Goal: Task Accomplishment & Management: Complete application form

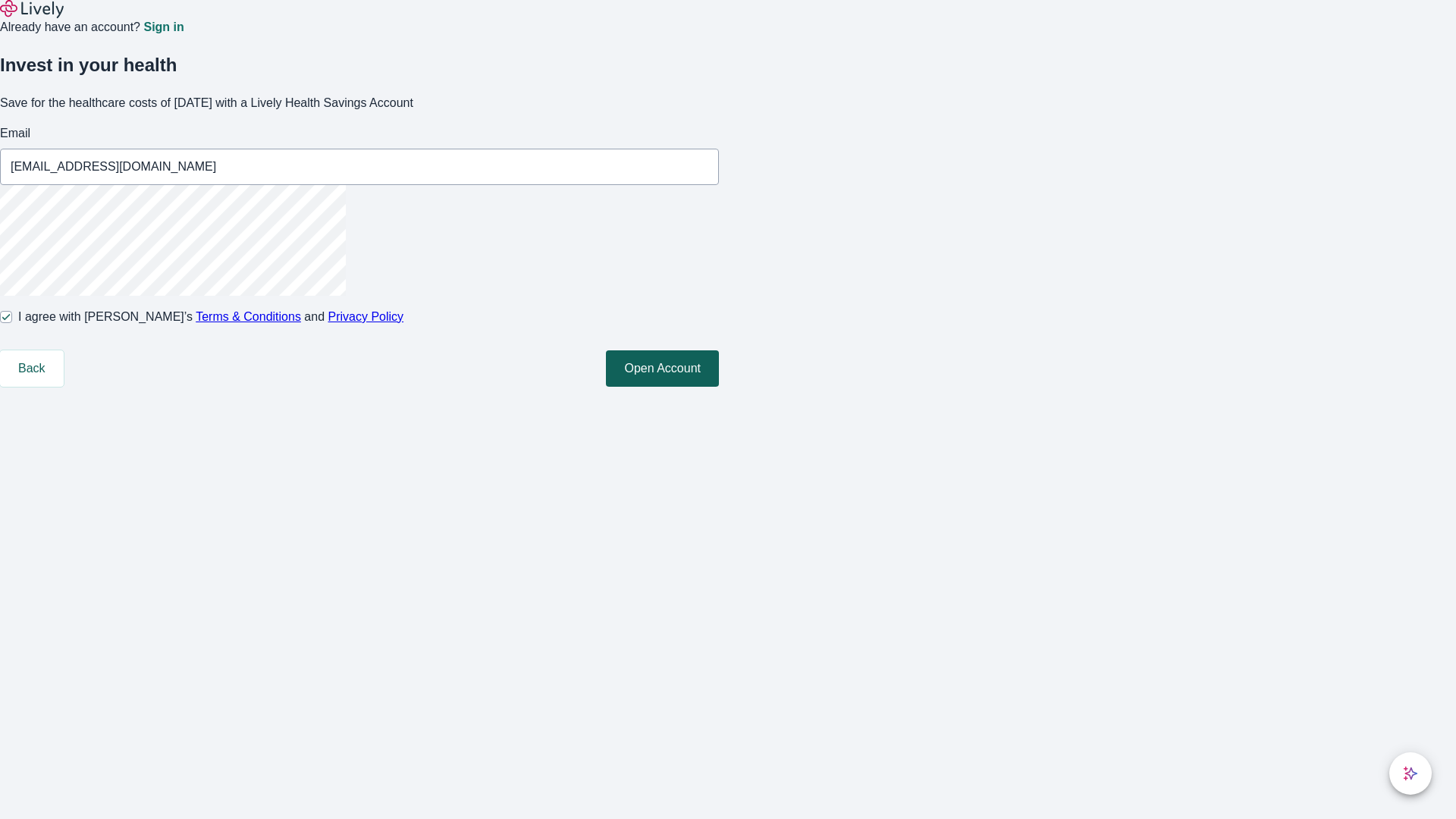
click at [719, 387] on button "Open Account" at bounding box center [662, 368] width 113 height 37
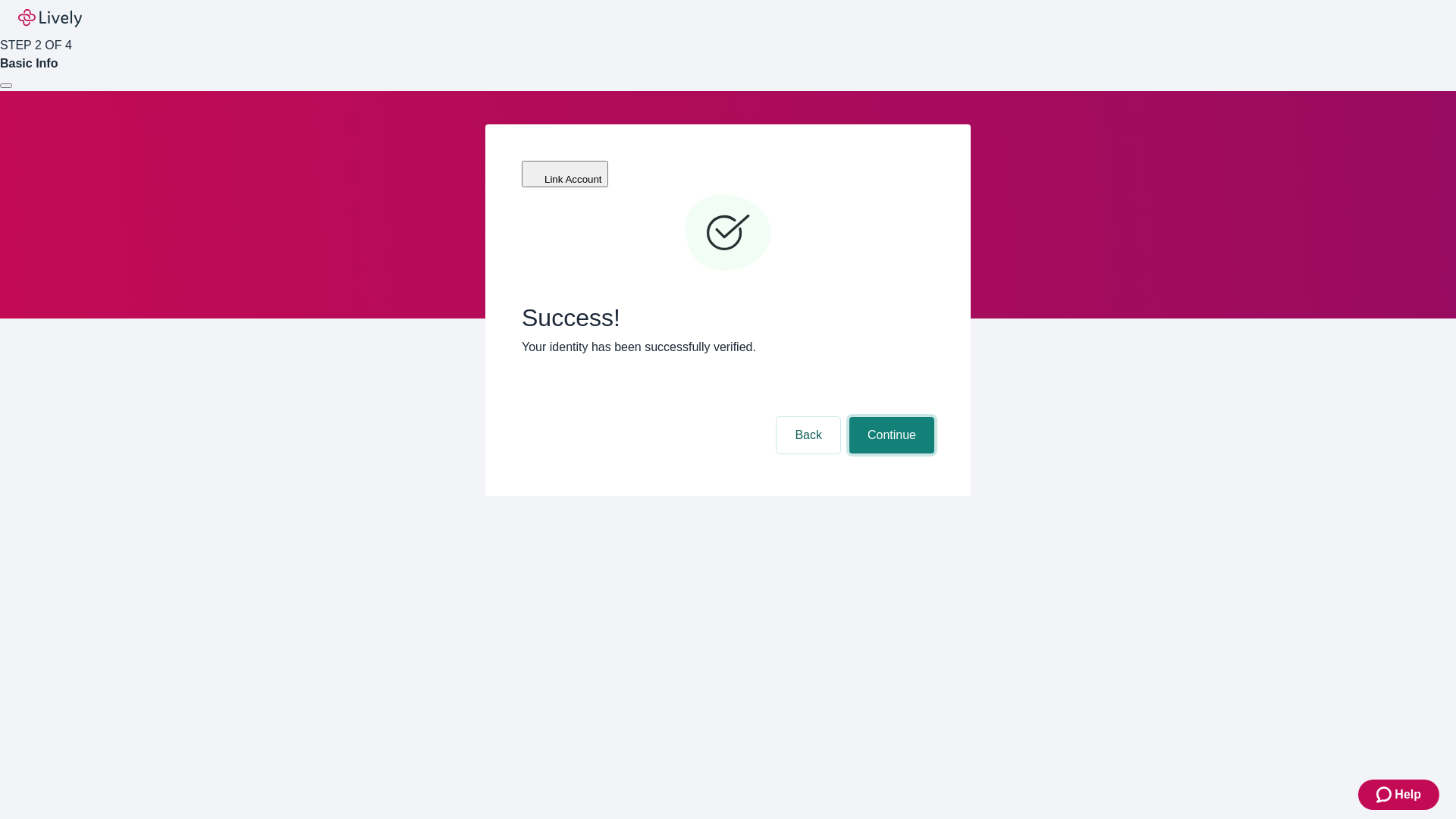
click at [889, 417] on button "Continue" at bounding box center [891, 435] width 85 height 37
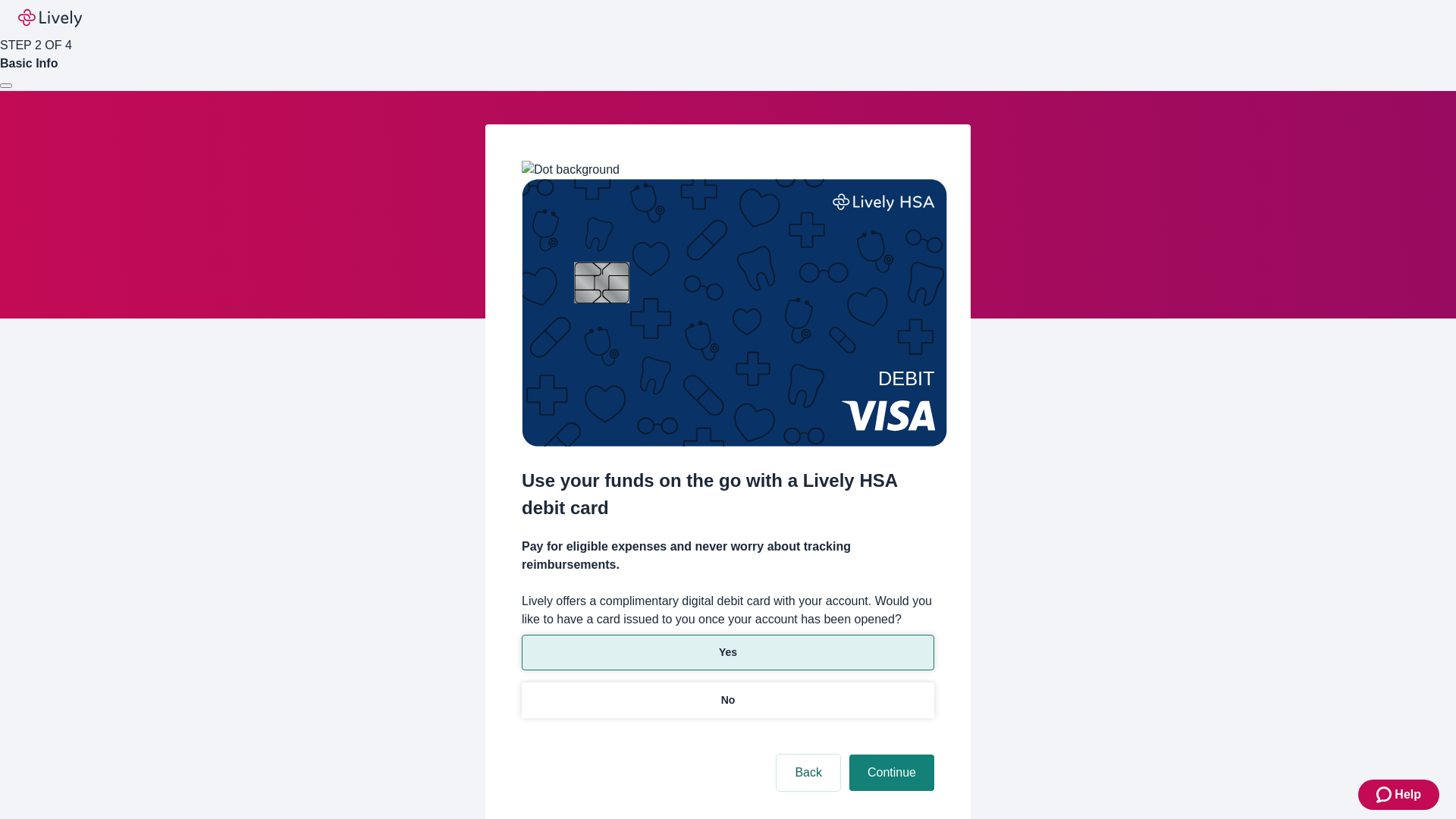
click at [727, 645] on p "Yes" at bounding box center [728, 652] width 18 height 16
click at [889, 754] on button "Continue" at bounding box center [891, 772] width 85 height 37
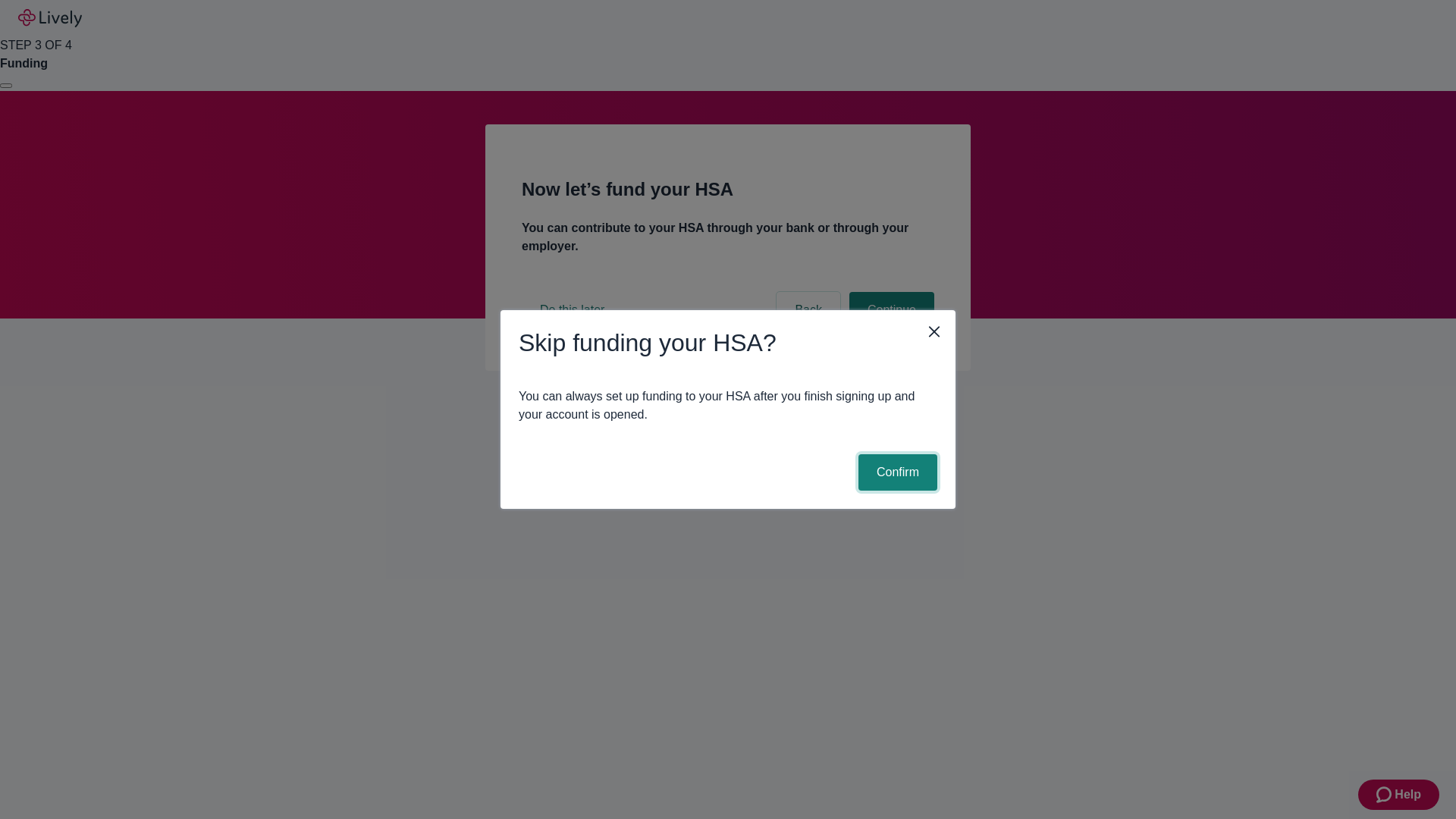
click at [896, 472] on button "Confirm" at bounding box center [898, 472] width 79 height 37
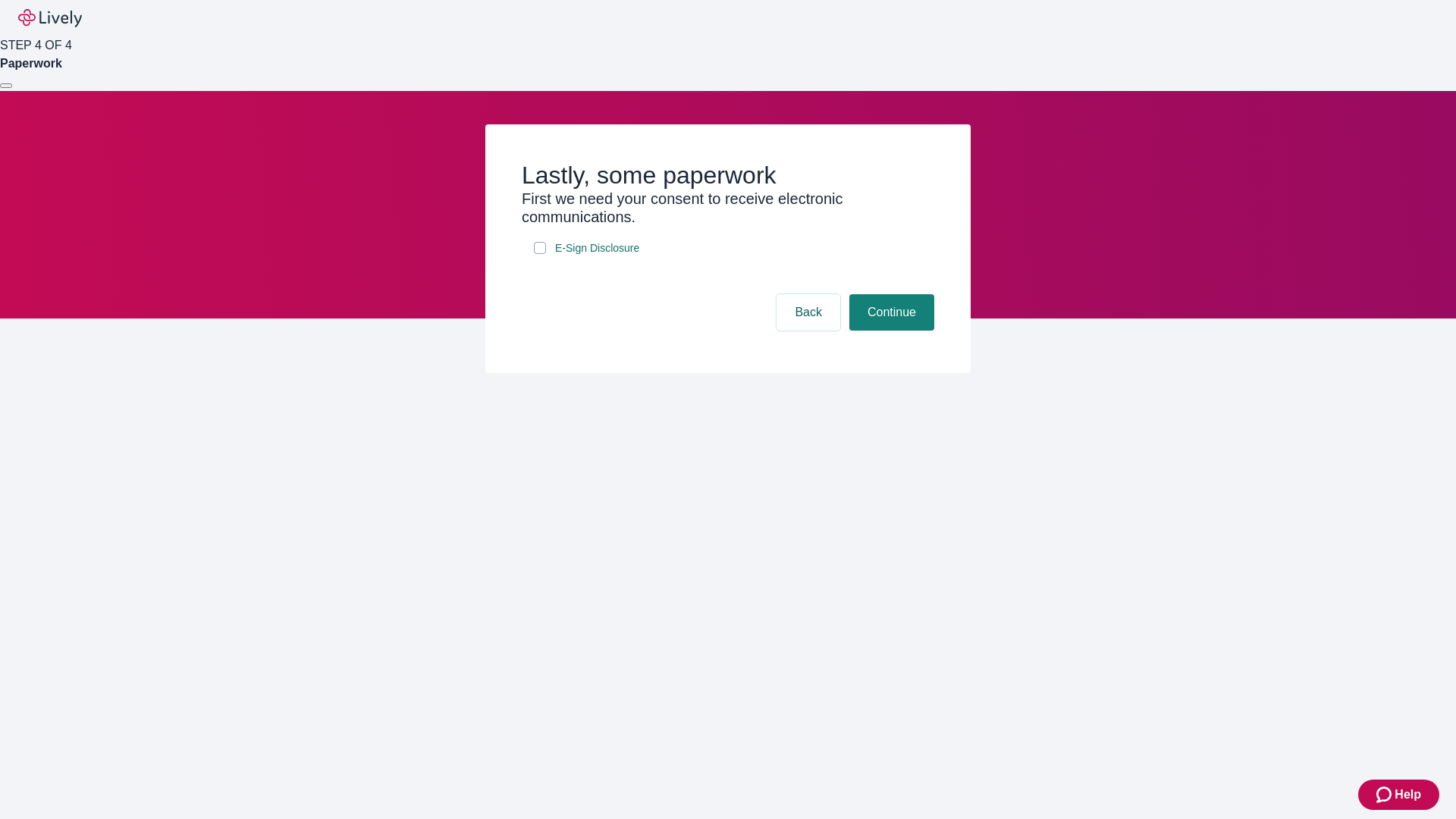
click at [540, 254] on input "E-Sign Disclosure" at bounding box center [540, 248] width 12 height 12
checkbox input "true"
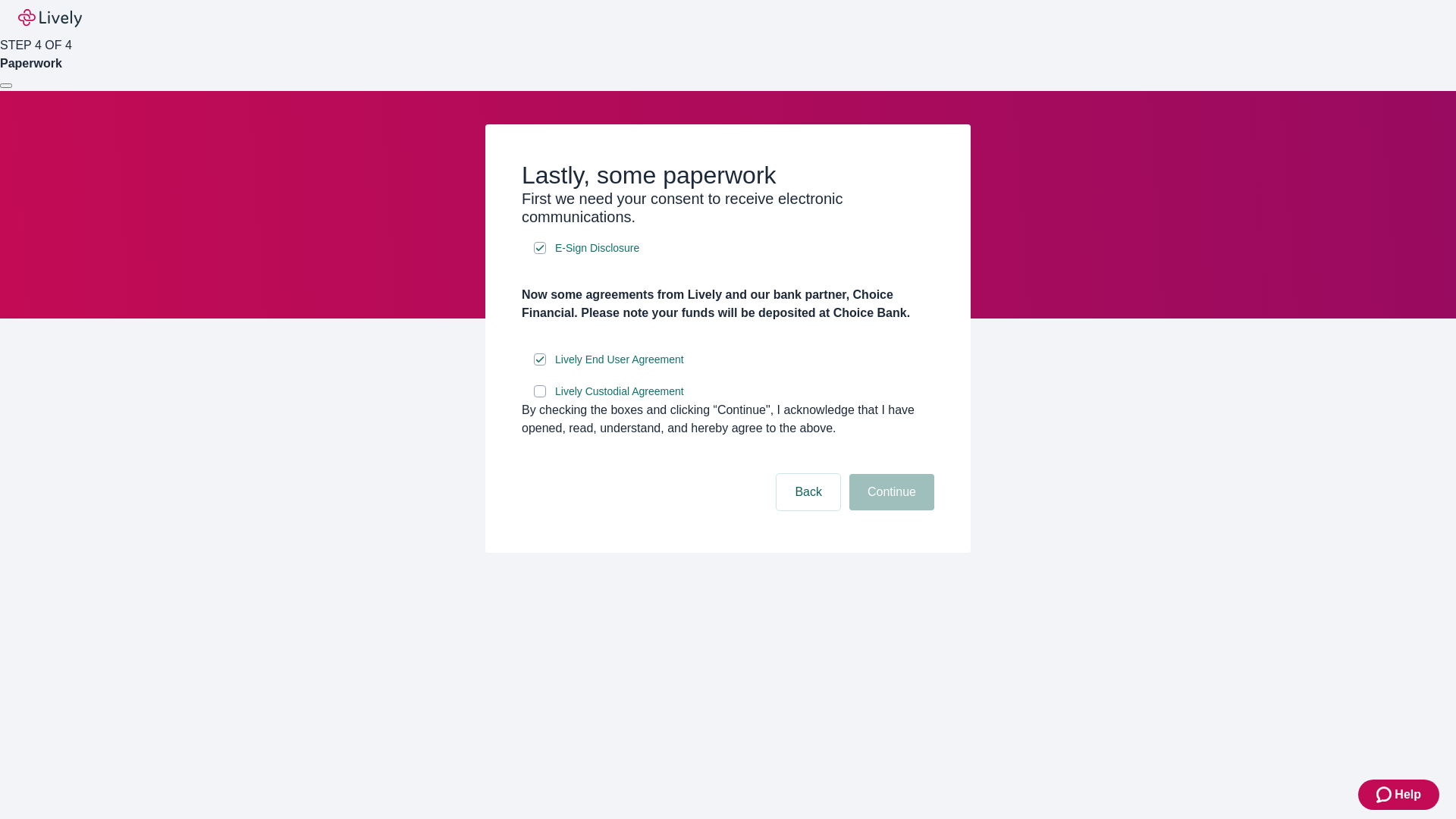
click at [540, 397] on input "Lively Custodial Agreement" at bounding box center [540, 391] width 12 height 12
checkbox input "true"
click at [889, 511] on button "Continue" at bounding box center [891, 492] width 85 height 37
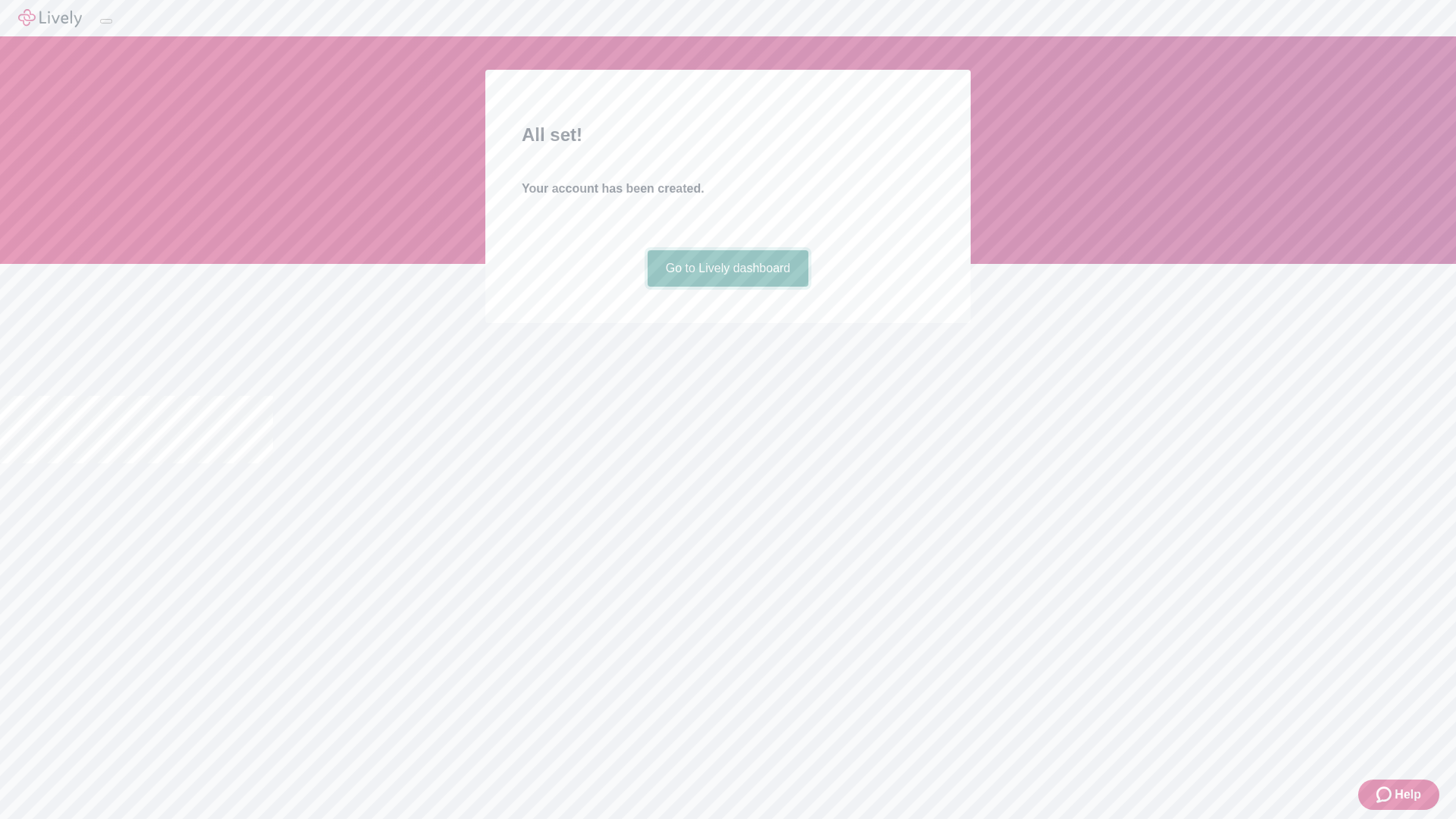
click at [727, 287] on link "Go to Lively dashboard" at bounding box center [728, 268] width 161 height 37
